Goal: Task Accomplishment & Management: Use online tool/utility

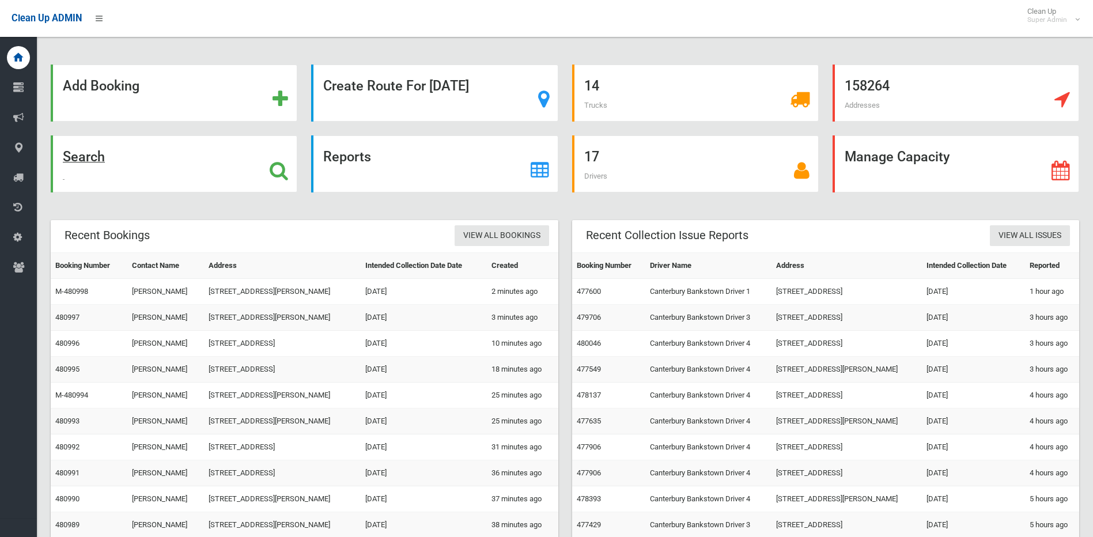
click at [282, 165] on icon at bounding box center [279, 171] width 18 height 20
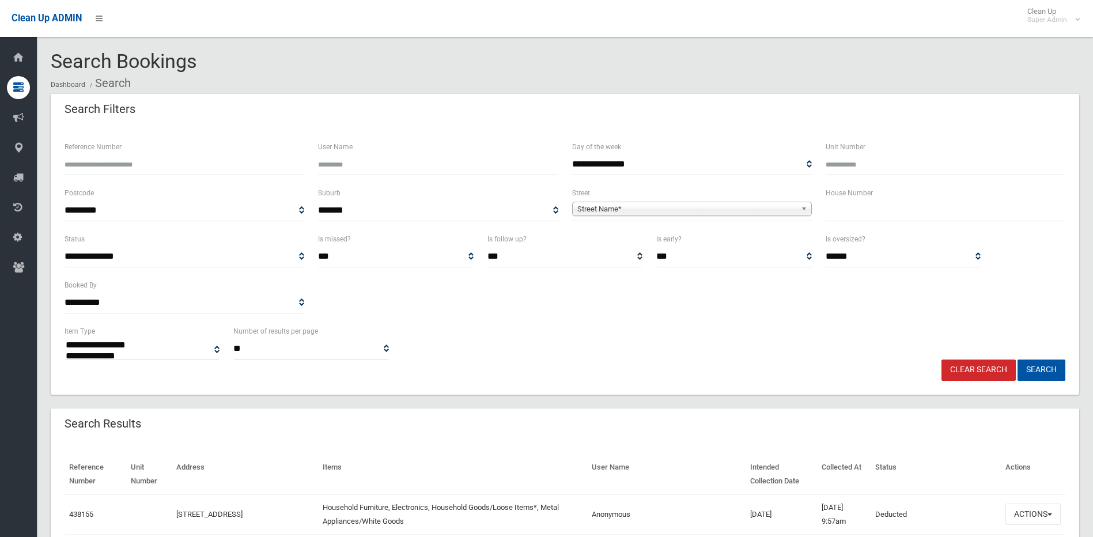
select select
click at [853, 199] on label "House Number" at bounding box center [849, 193] width 47 height 13
click at [859, 206] on input "text" at bounding box center [946, 210] width 240 height 21
type input "**"
click at [706, 201] on span "**********" at bounding box center [692, 210] width 240 height 21
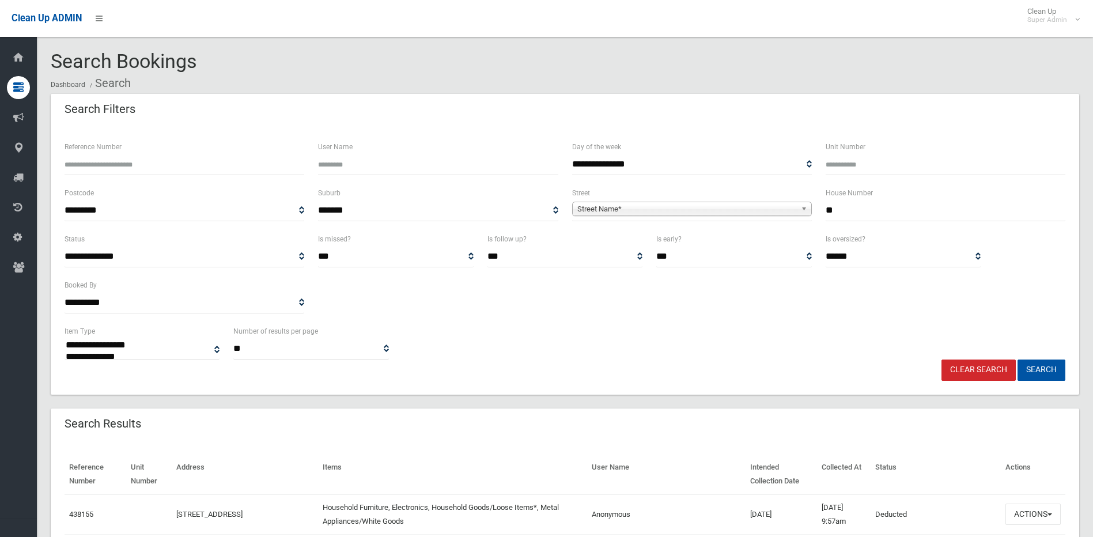
click at [698, 201] on span "**********" at bounding box center [692, 210] width 240 height 21
click at [681, 211] on span "Street Name*" at bounding box center [686, 209] width 219 height 14
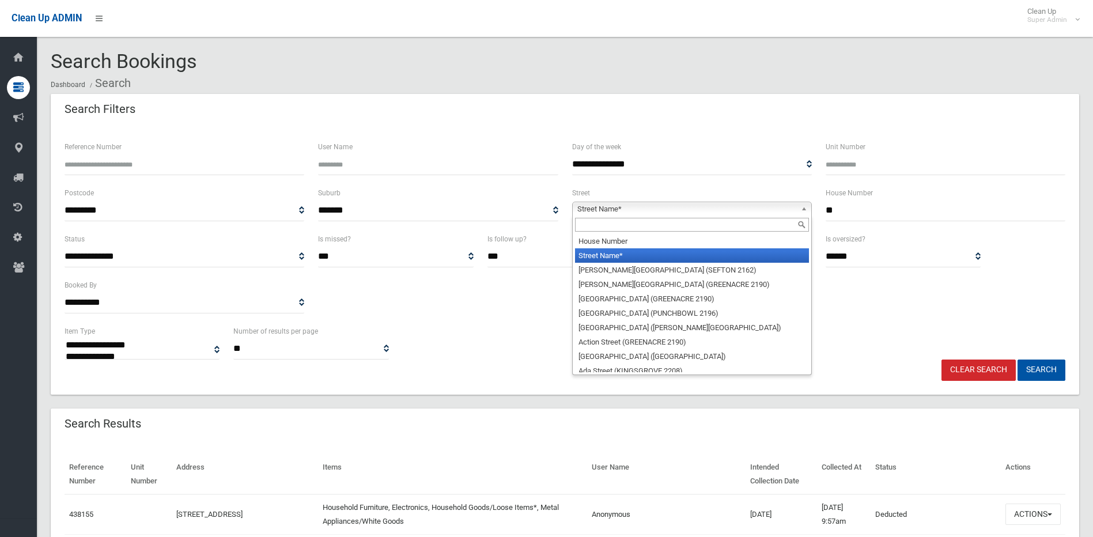
click at [660, 223] on input "text" at bounding box center [692, 225] width 234 height 14
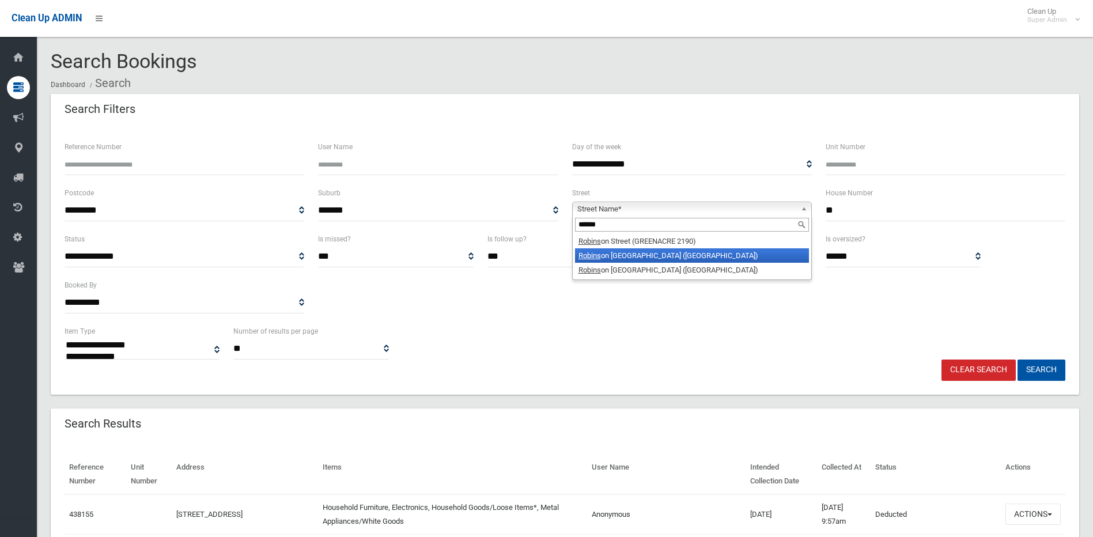
type input "******"
click at [667, 253] on li "Robins on Street North (WILEY PARK 2195)" at bounding box center [692, 255] width 234 height 14
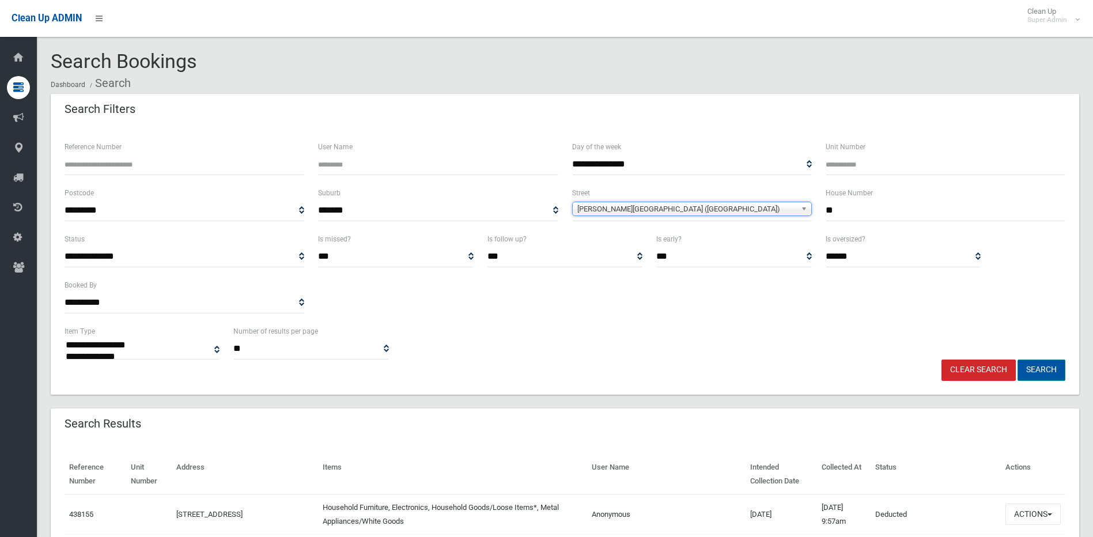
click at [1038, 377] on button "Search" at bounding box center [1042, 370] width 48 height 21
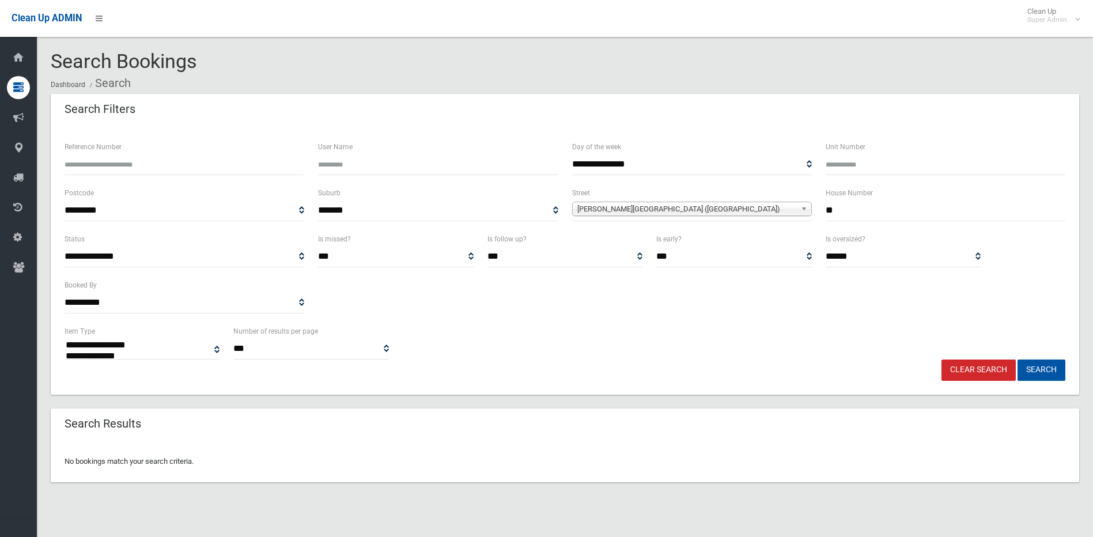
select select
click at [709, 209] on span "[PERSON_NAME][GEOGRAPHIC_DATA] ([GEOGRAPHIC_DATA])" at bounding box center [686, 209] width 219 height 14
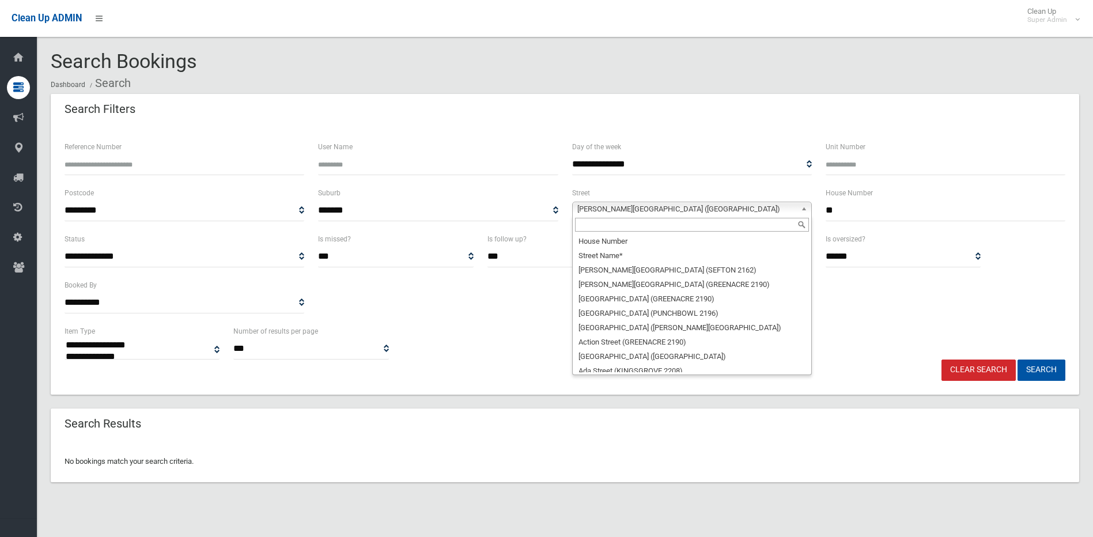
scroll to position [25950, 0]
click at [670, 225] on input "text" at bounding box center [692, 225] width 234 height 14
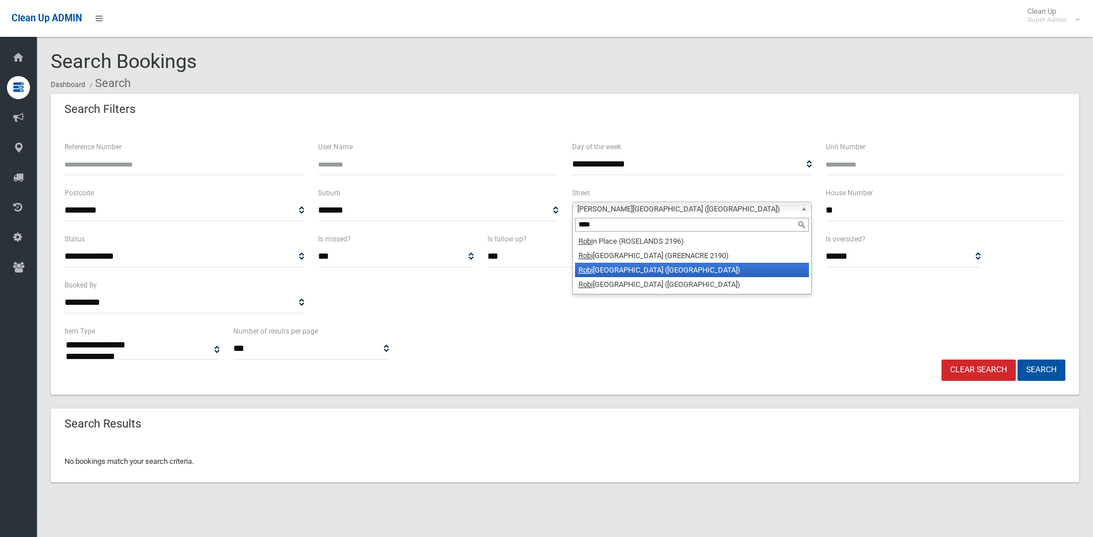
scroll to position [0, 0]
type input "******"
click at [679, 268] on li "Robins on Street South (WILEY PARK 2195)" at bounding box center [692, 270] width 234 height 14
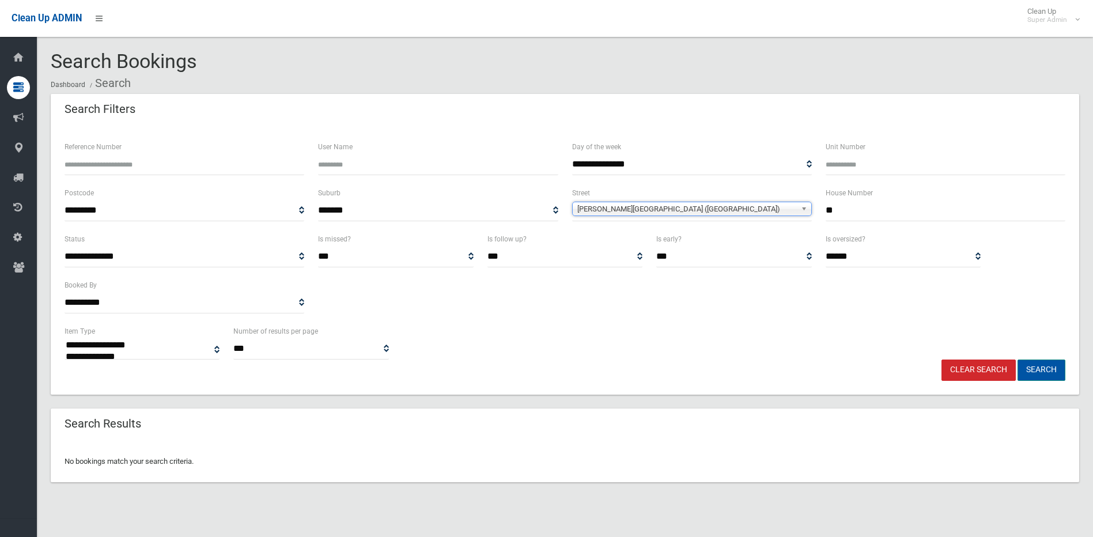
click at [1033, 368] on button "Search" at bounding box center [1042, 370] width 48 height 21
select select
drag, startPoint x: 871, startPoint y: 203, endPoint x: 717, endPoint y: 224, distance: 154.6
click at [717, 224] on div "**********" at bounding box center [565, 209] width 1015 height 46
type input "**"
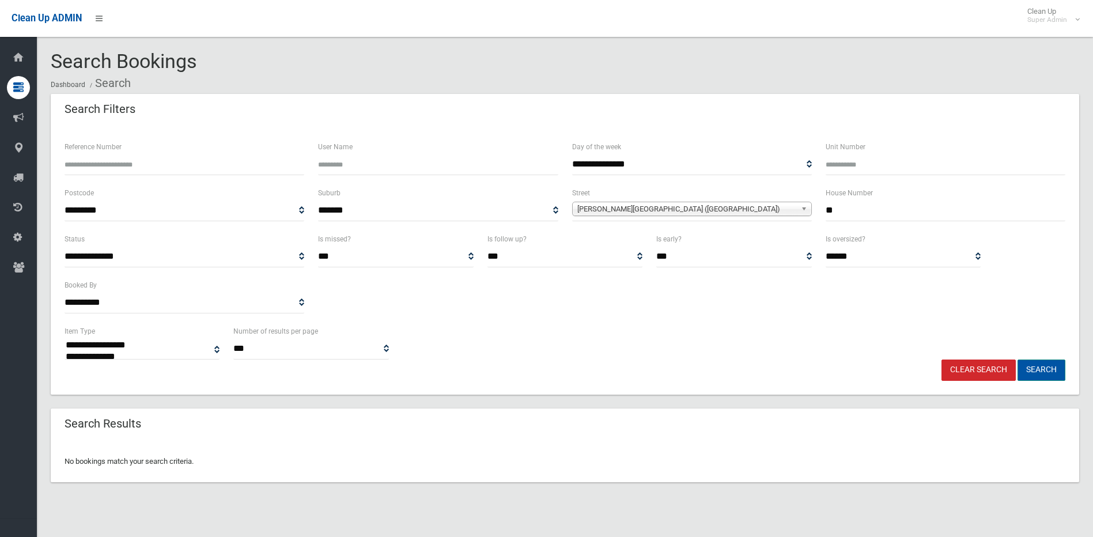
click at [1032, 370] on button "Search" at bounding box center [1042, 370] width 48 height 21
select select
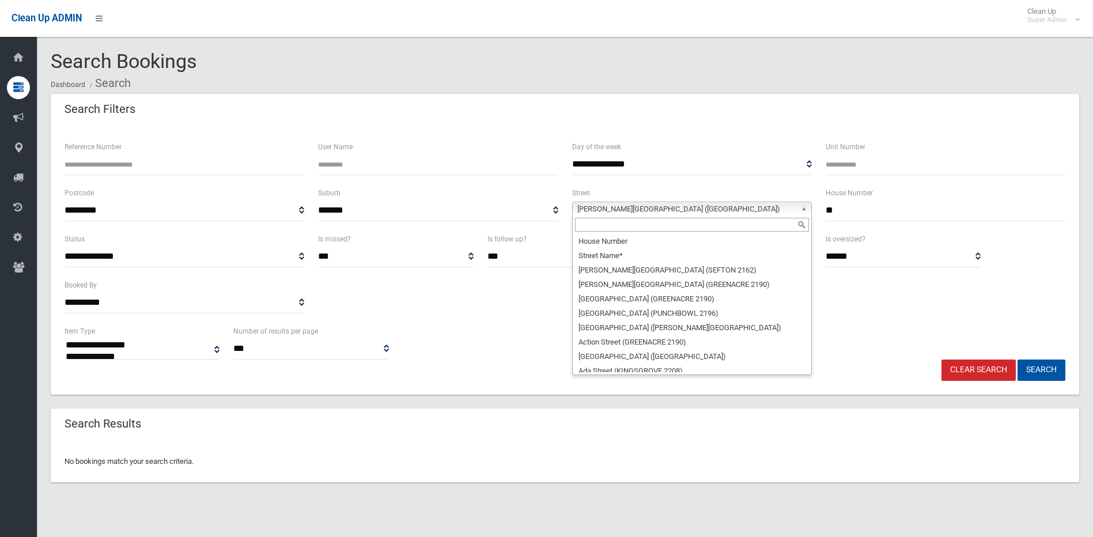
click at [634, 211] on span "[PERSON_NAME][GEOGRAPHIC_DATA] ([GEOGRAPHIC_DATA])" at bounding box center [686, 209] width 219 height 14
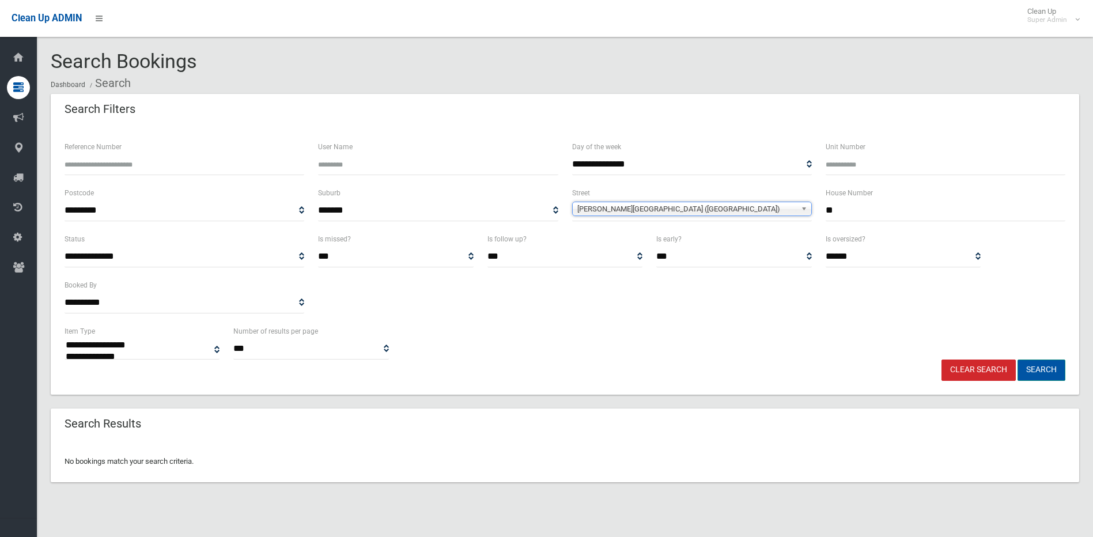
click at [1029, 363] on button "Search" at bounding box center [1042, 370] width 48 height 21
select select
drag, startPoint x: 823, startPoint y: 211, endPoint x: 817, endPoint y: 210, distance: 6.6
click at [817, 210] on div "**********" at bounding box center [565, 209] width 1015 height 46
type input "**"
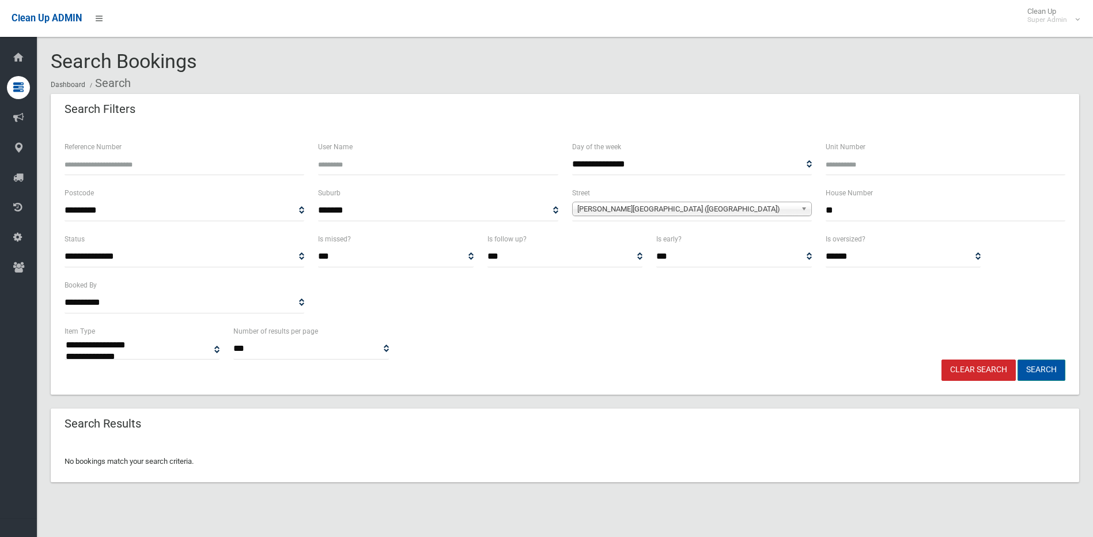
click at [1034, 366] on button "Search" at bounding box center [1042, 370] width 48 height 21
select select
drag, startPoint x: 846, startPoint y: 207, endPoint x: 809, endPoint y: 210, distance: 37.0
click at [809, 211] on div "**********" at bounding box center [565, 209] width 1015 height 46
click at [1045, 364] on button "Search" at bounding box center [1042, 370] width 48 height 21
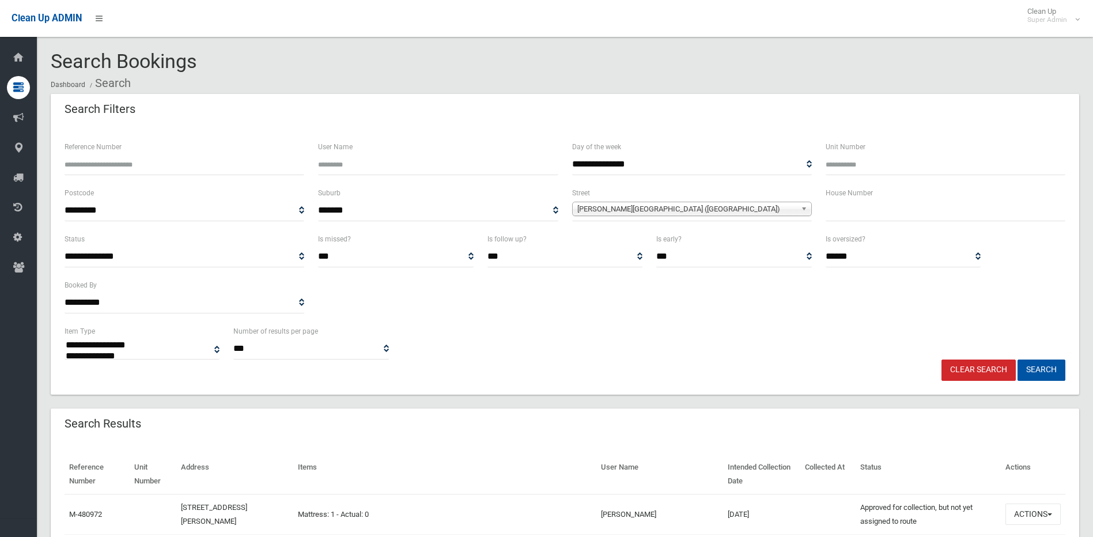
select select
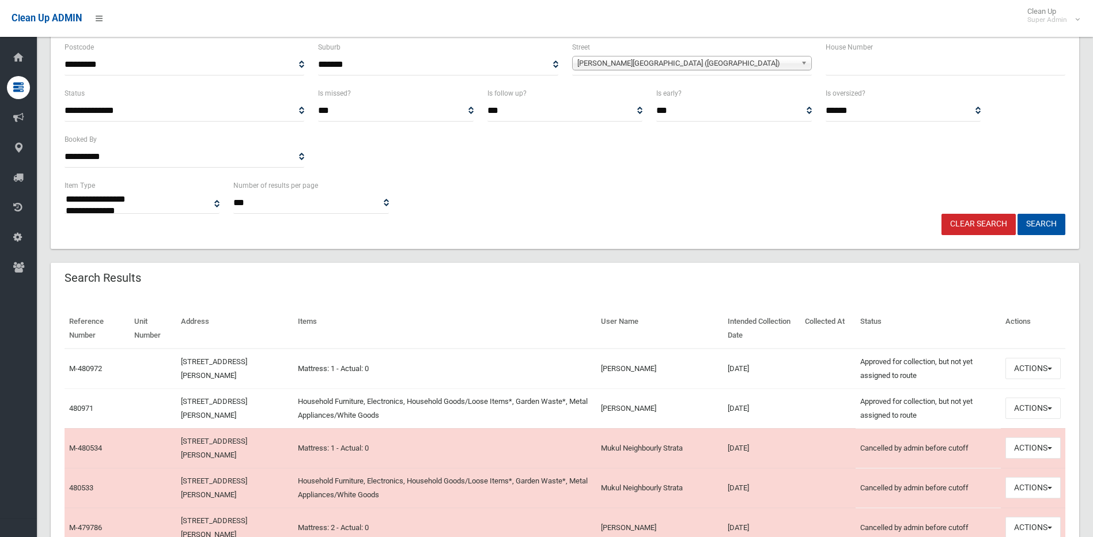
scroll to position [173, 0]
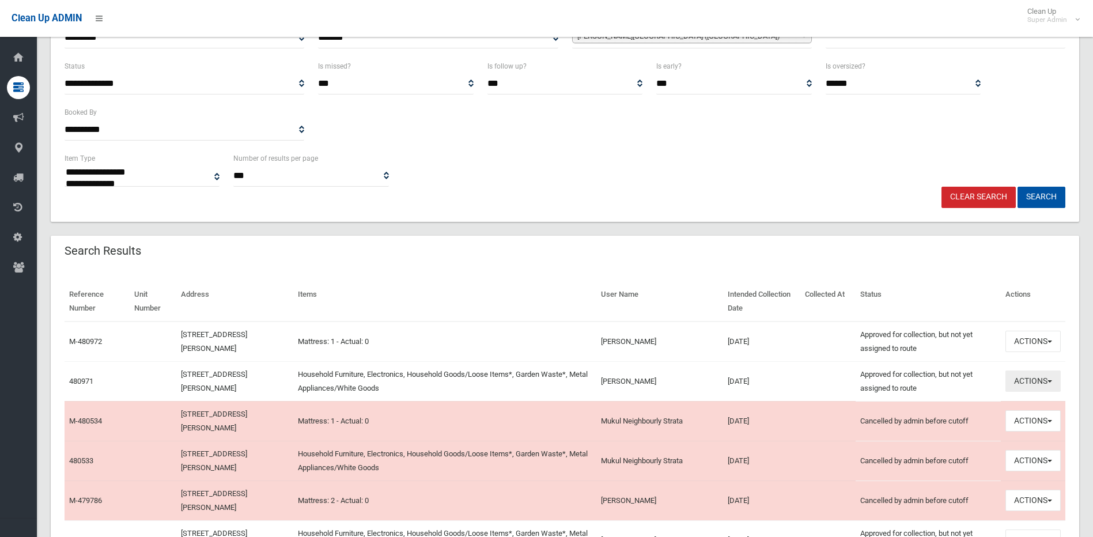
click at [1010, 388] on button "Actions" at bounding box center [1033, 381] width 55 height 21
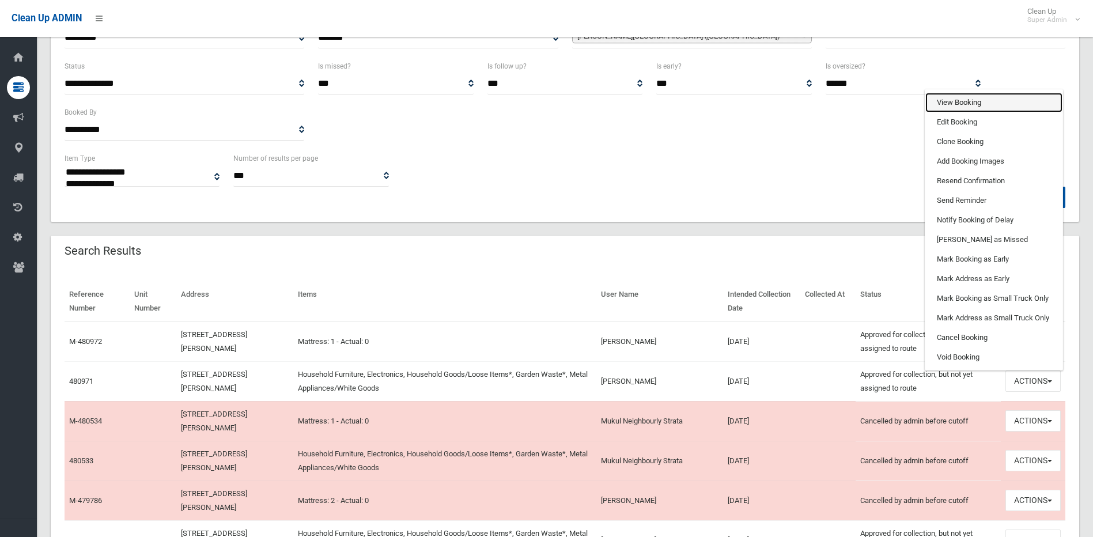
click at [963, 104] on link "View Booking" at bounding box center [993, 103] width 137 height 20
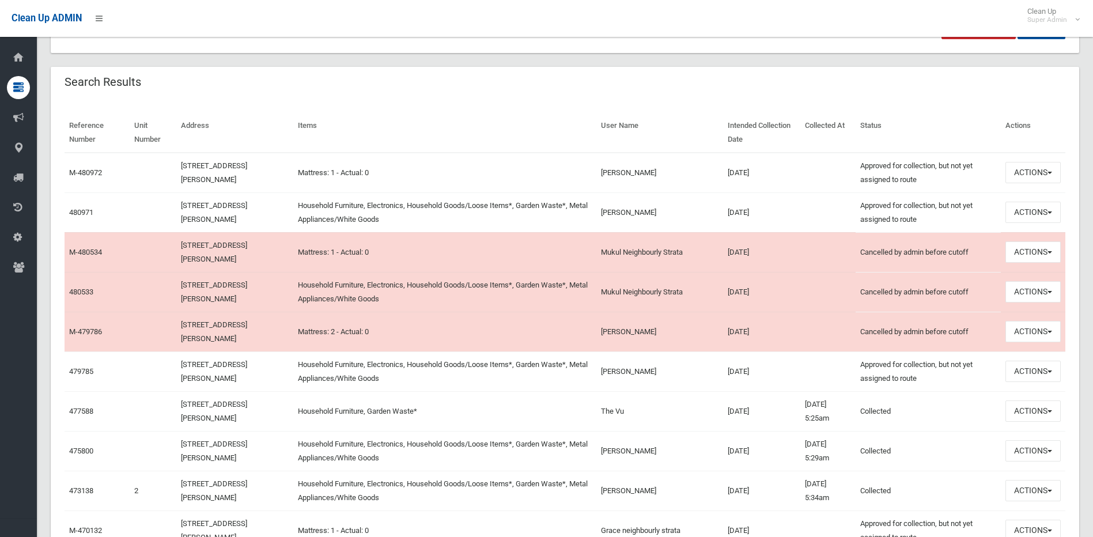
scroll to position [346, 0]
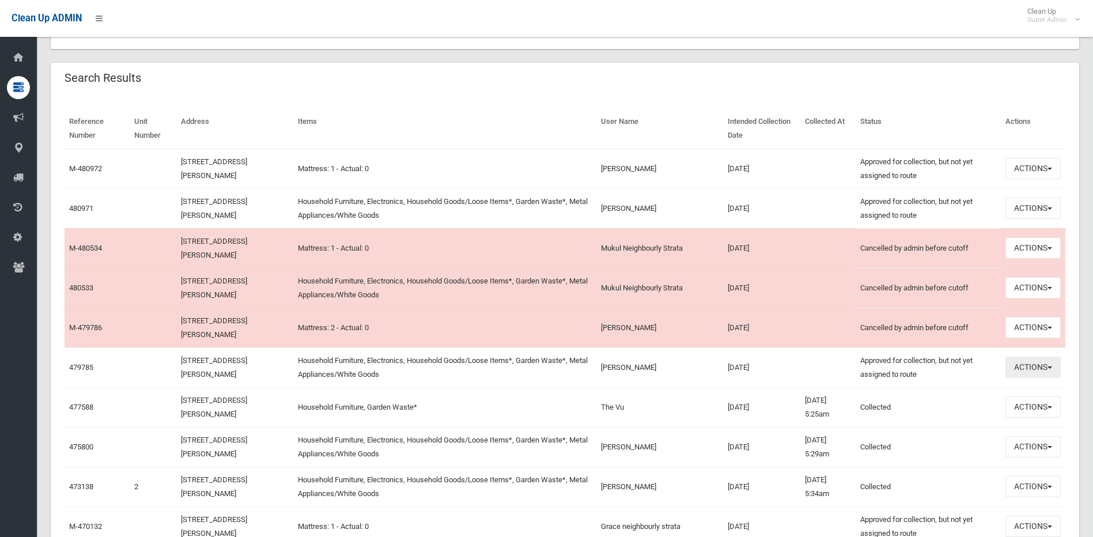
click at [1022, 368] on button "Actions" at bounding box center [1033, 367] width 55 height 21
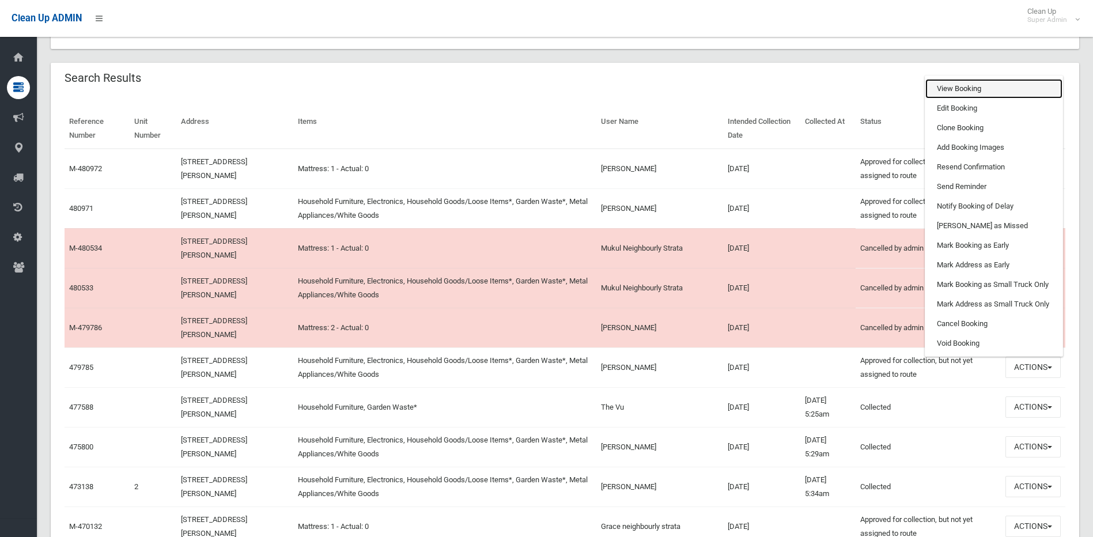
click at [954, 90] on link "View Booking" at bounding box center [993, 89] width 137 height 20
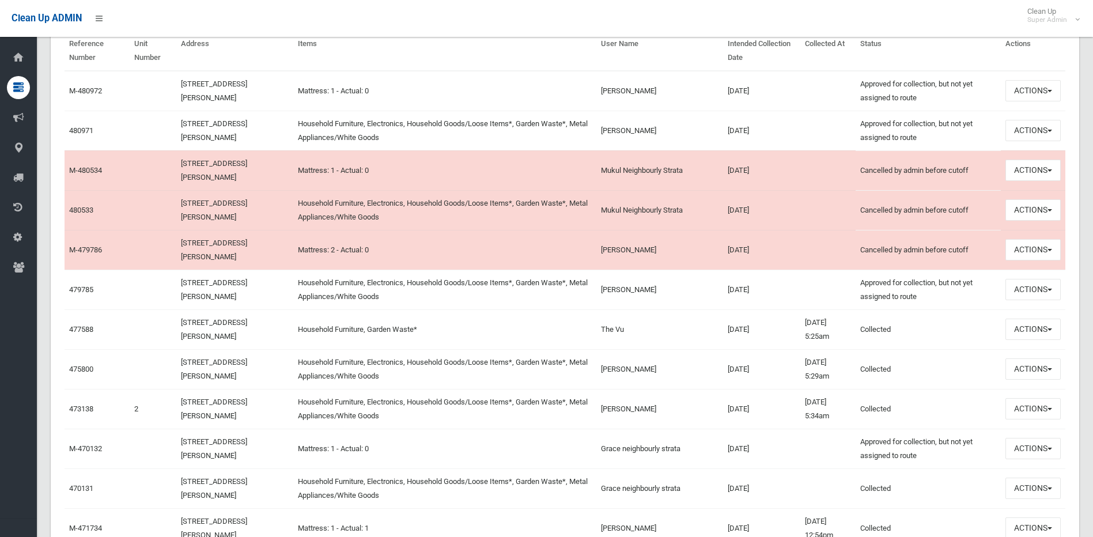
scroll to position [403, 0]
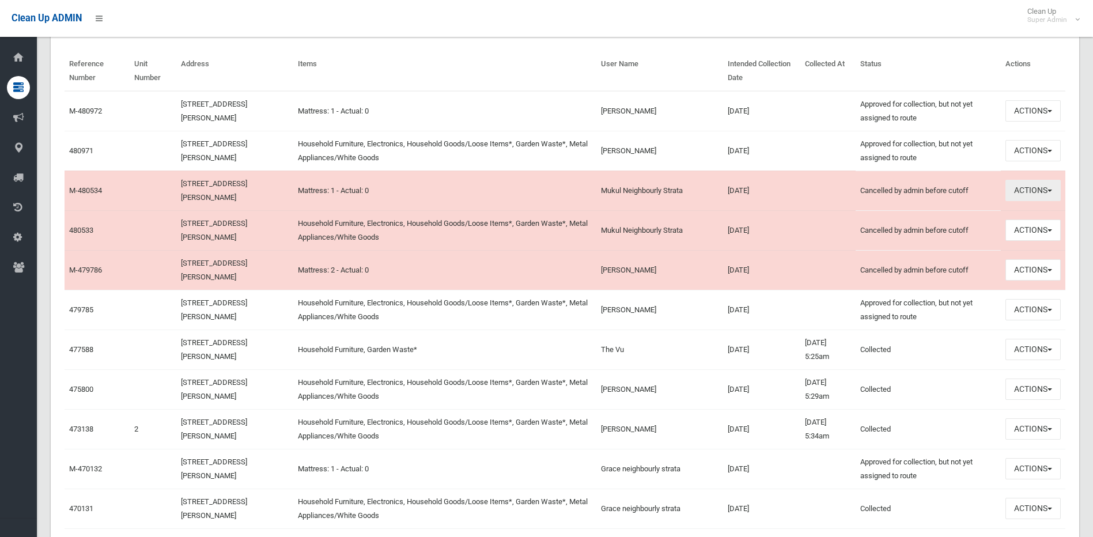
click at [1027, 194] on button "Actions" at bounding box center [1033, 190] width 55 height 21
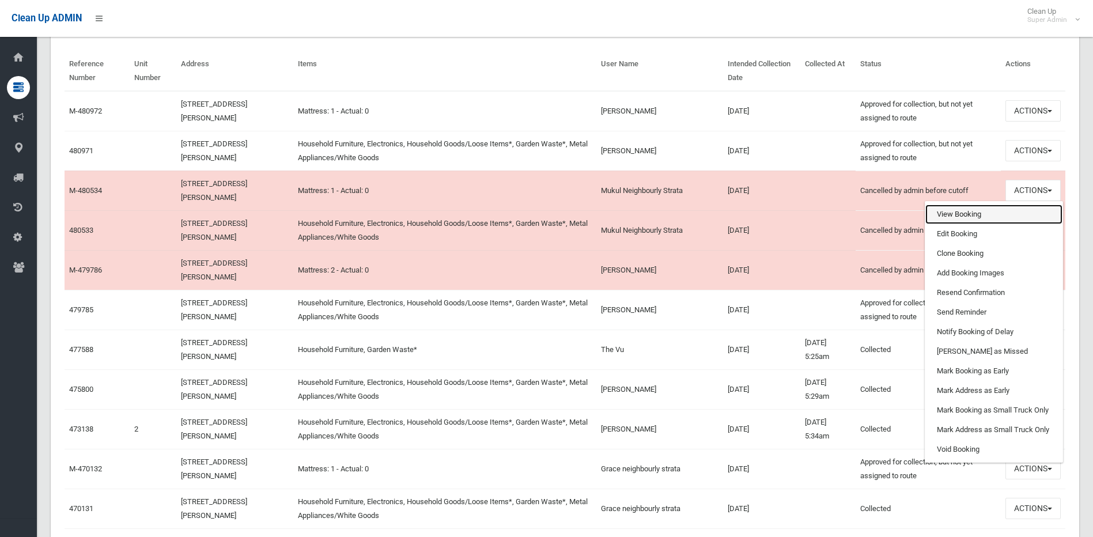
click at [999, 214] on link "View Booking" at bounding box center [993, 215] width 137 height 20
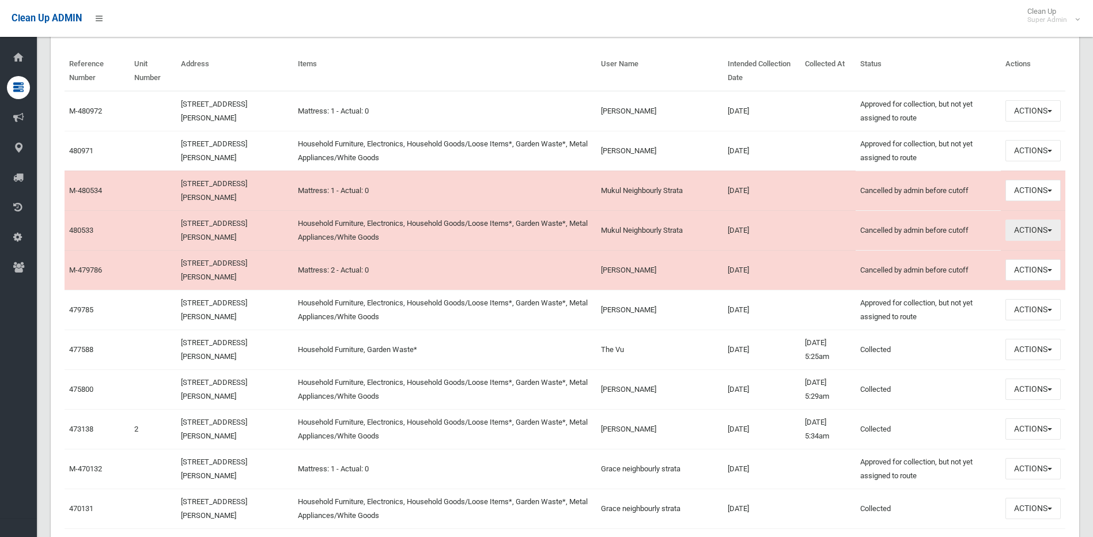
click at [1034, 232] on button "Actions" at bounding box center [1033, 230] width 55 height 21
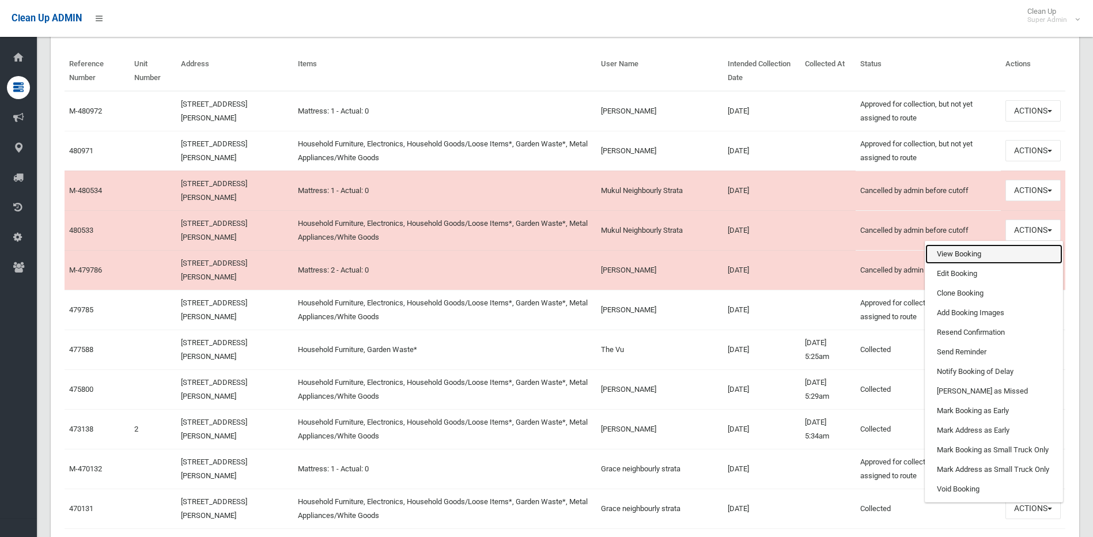
click at [1000, 254] on link "View Booking" at bounding box center [993, 254] width 137 height 20
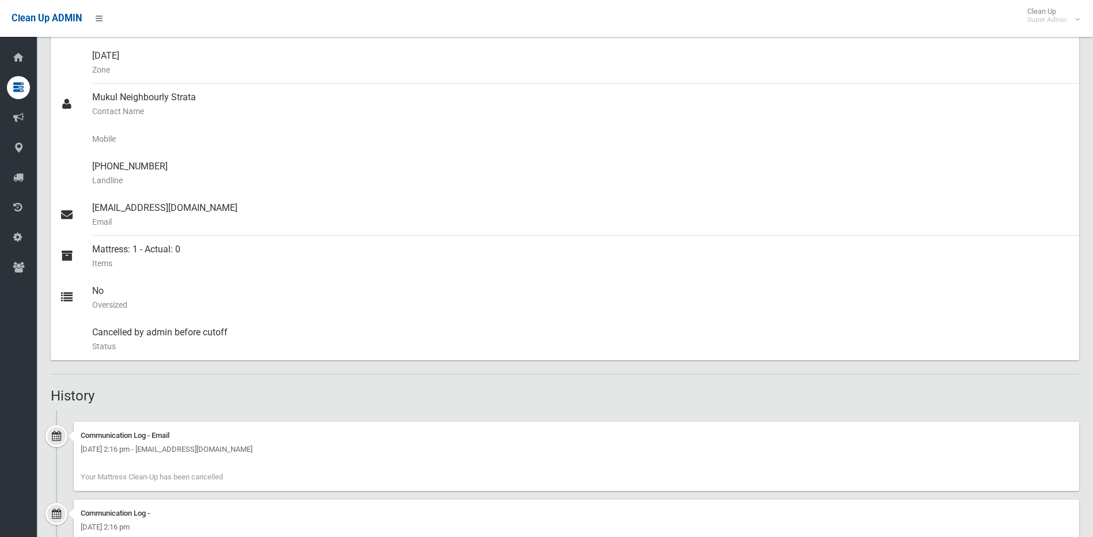
scroll to position [300, 0]
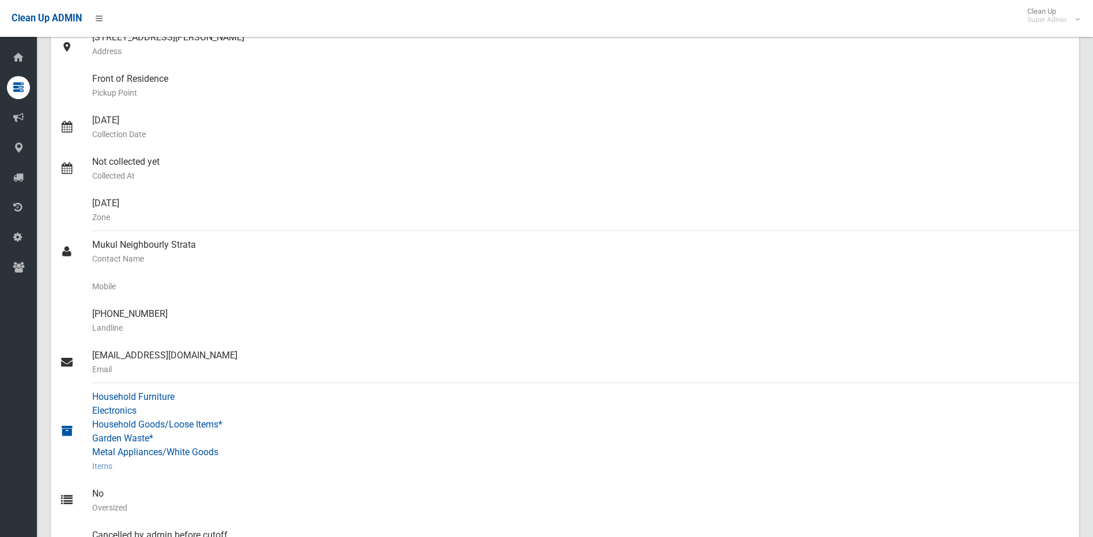
scroll to position [67, 0]
